Goal: Task Accomplishment & Management: Manage account settings

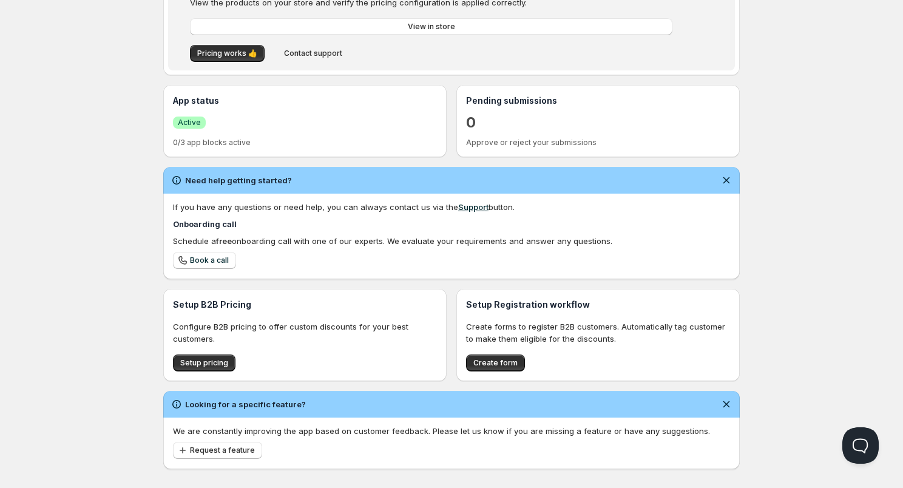
scroll to position [219, 0]
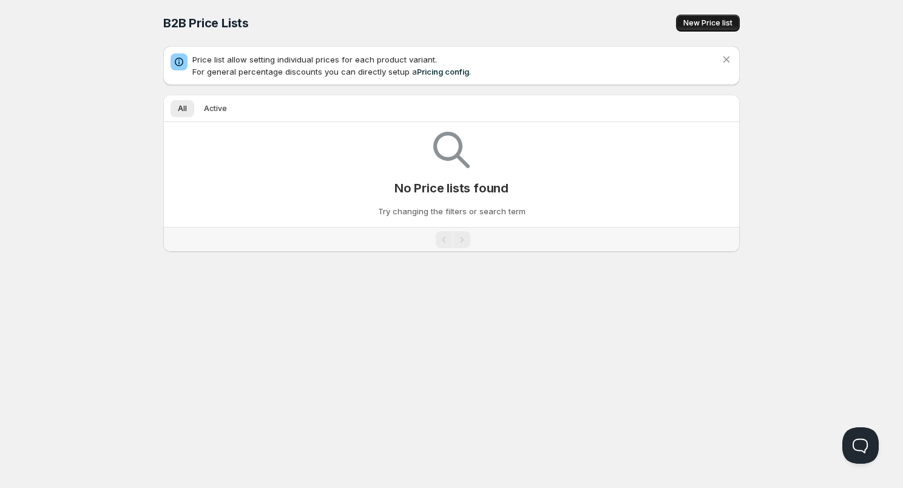
click at [714, 22] on span "New Price list" at bounding box center [708, 23] width 49 height 10
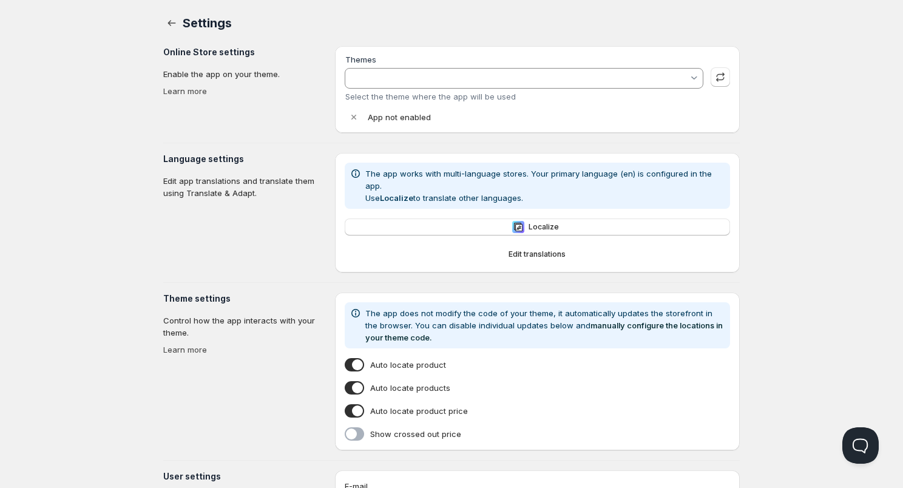
type input "[PERSON_NAME]"
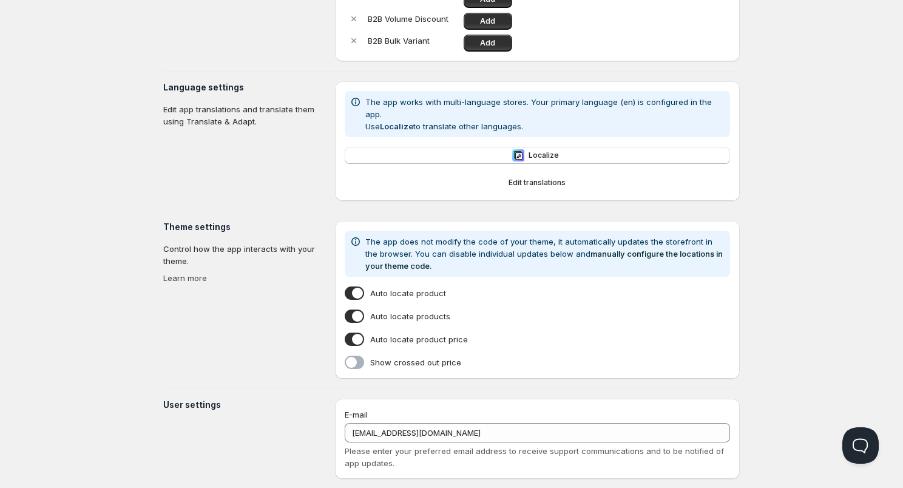
scroll to position [198, 0]
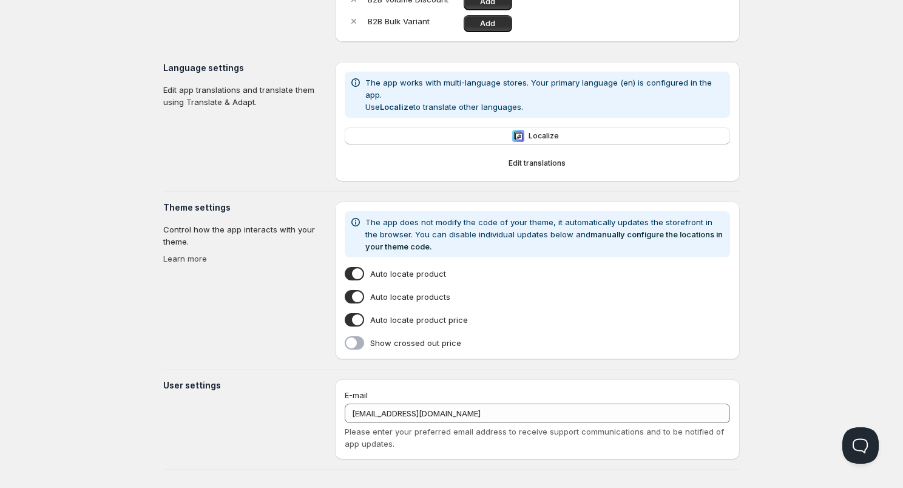
scroll to position [1, 0]
type input "[PERSON_NAME]"
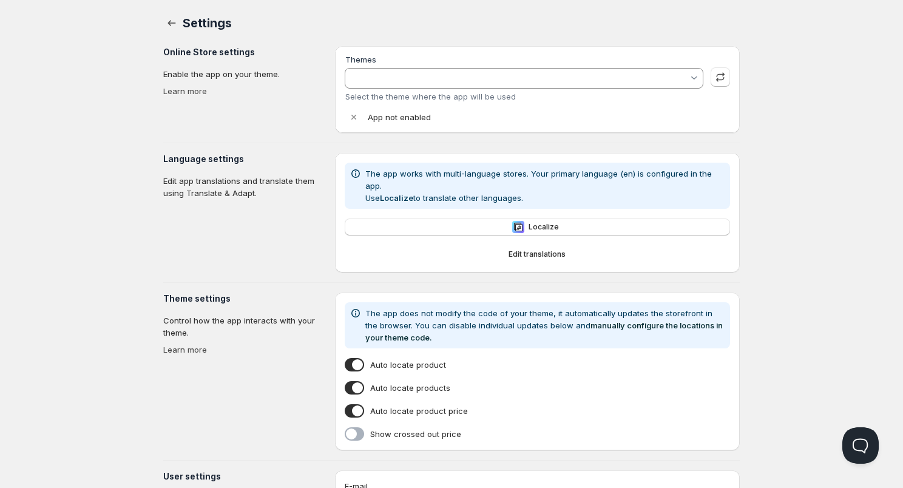
type input "[PERSON_NAME]"
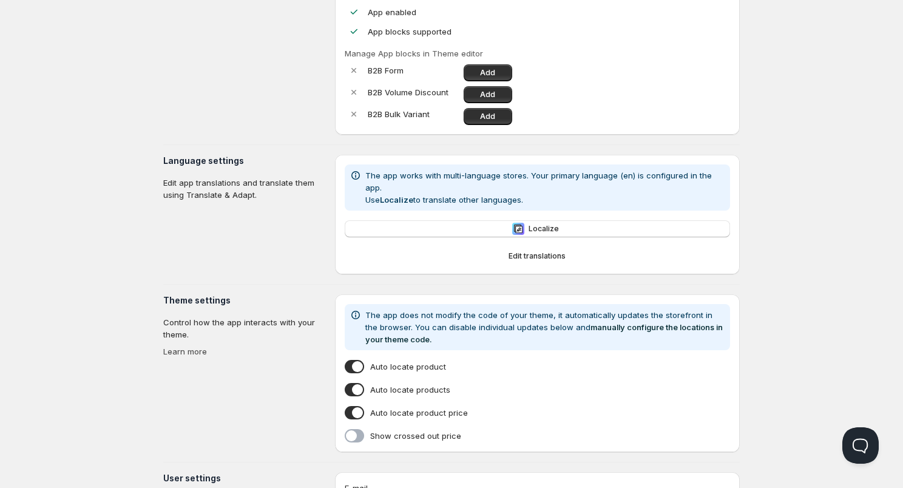
scroll to position [198, 0]
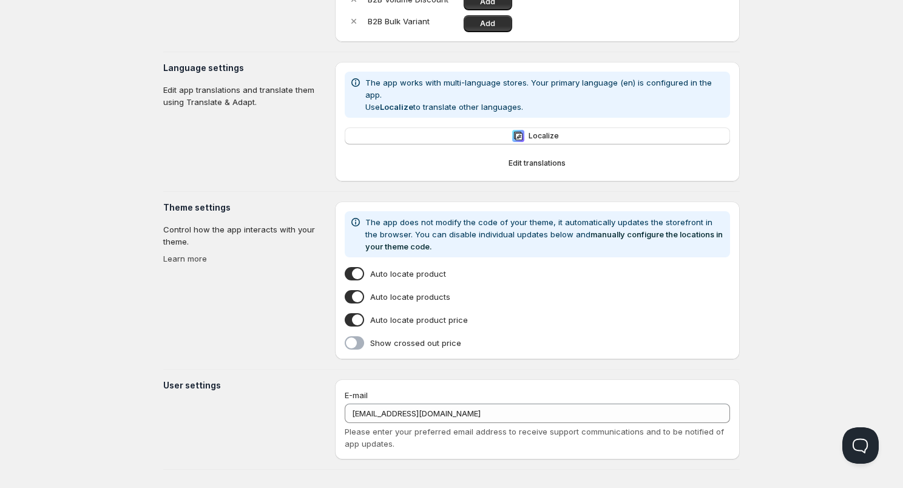
scroll to position [1, 0]
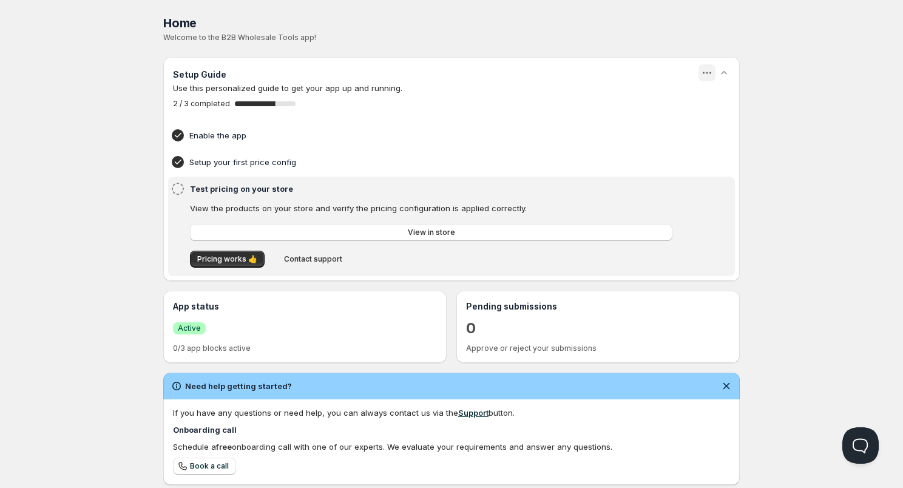
click at [705, 76] on icon "button" at bounding box center [707, 73] width 12 height 12
click at [746, 78] on div "Home. This page is ready Home Welcome to the B2B Wholesale Tools app! Setup Gui…" at bounding box center [452, 337] width 606 height 675
click at [728, 72] on icon "button" at bounding box center [724, 73] width 12 height 12
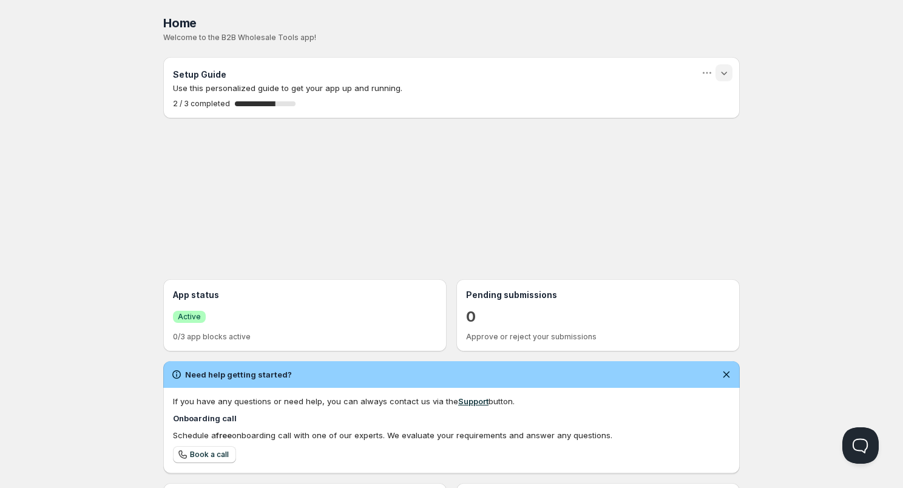
click at [728, 72] on icon "button" at bounding box center [724, 73] width 12 height 12
